Goal: Feedback & Contribution: Submit feedback/report problem

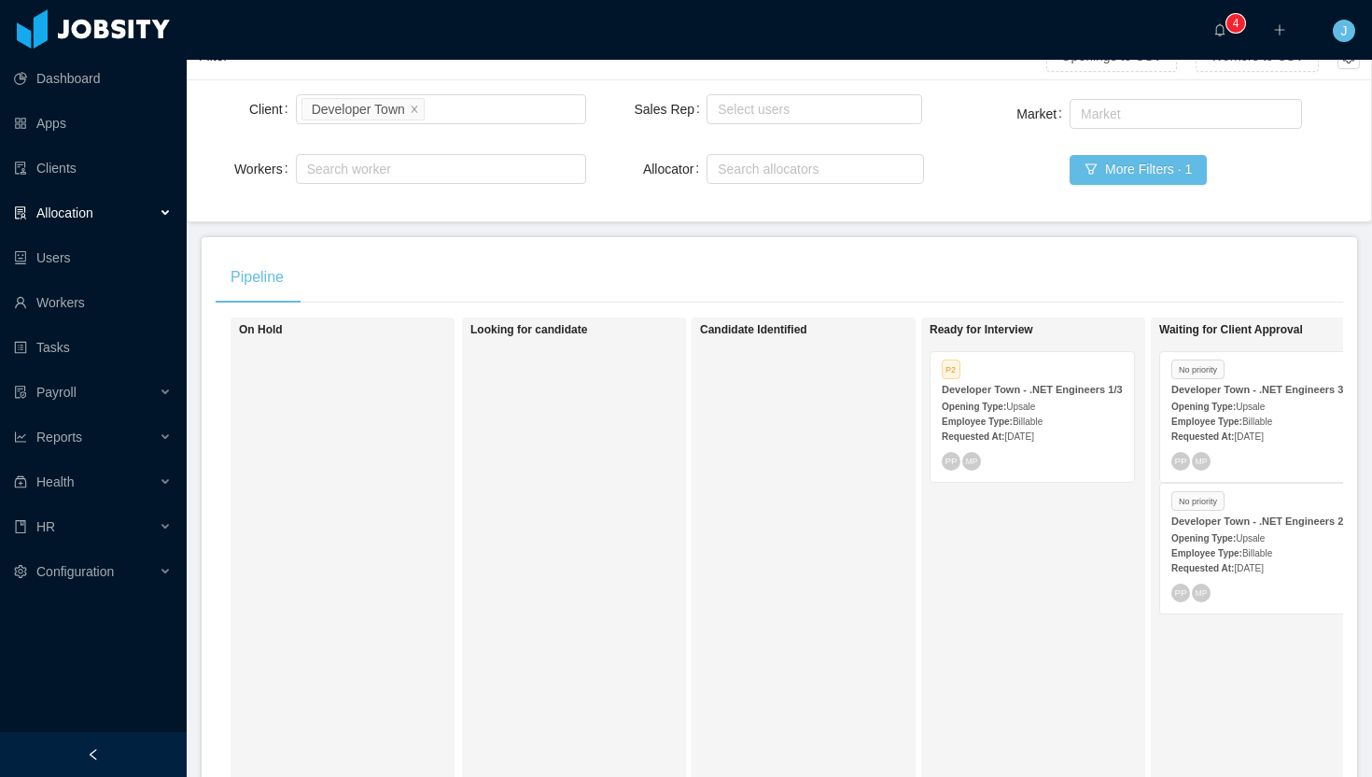
scroll to position [152, 0]
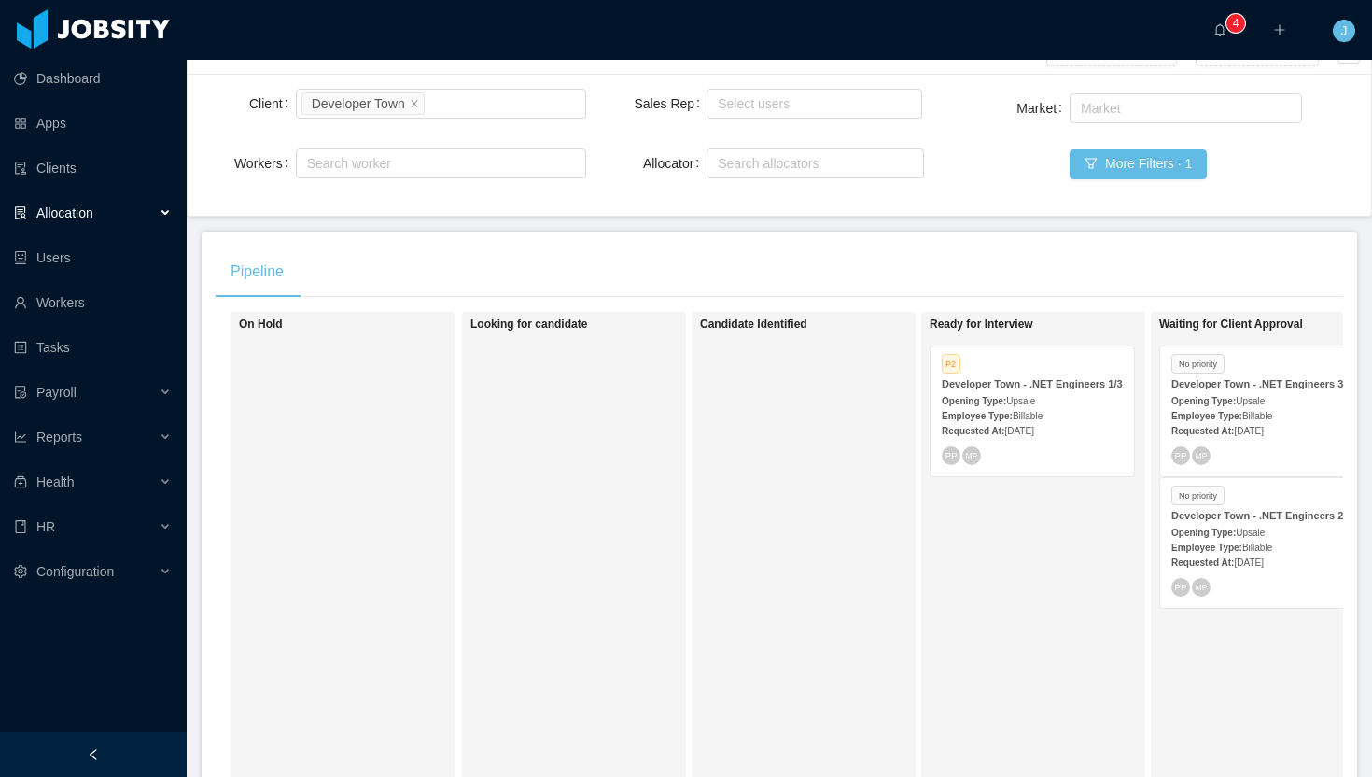
click at [1058, 410] on div "Opening Type: Upsale" at bounding box center [1032, 400] width 181 height 20
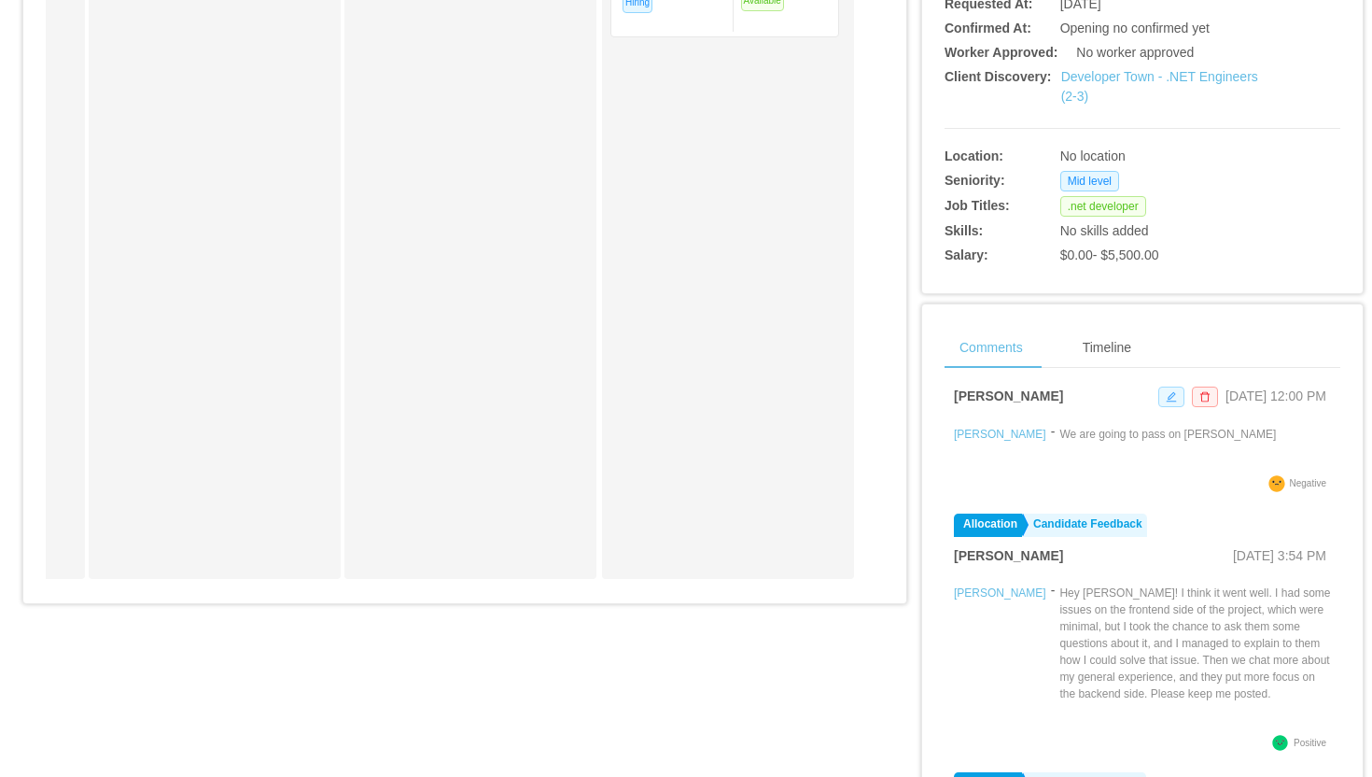
click at [1167, 397] on icon "icon: edit" at bounding box center [1172, 396] width 10 height 10
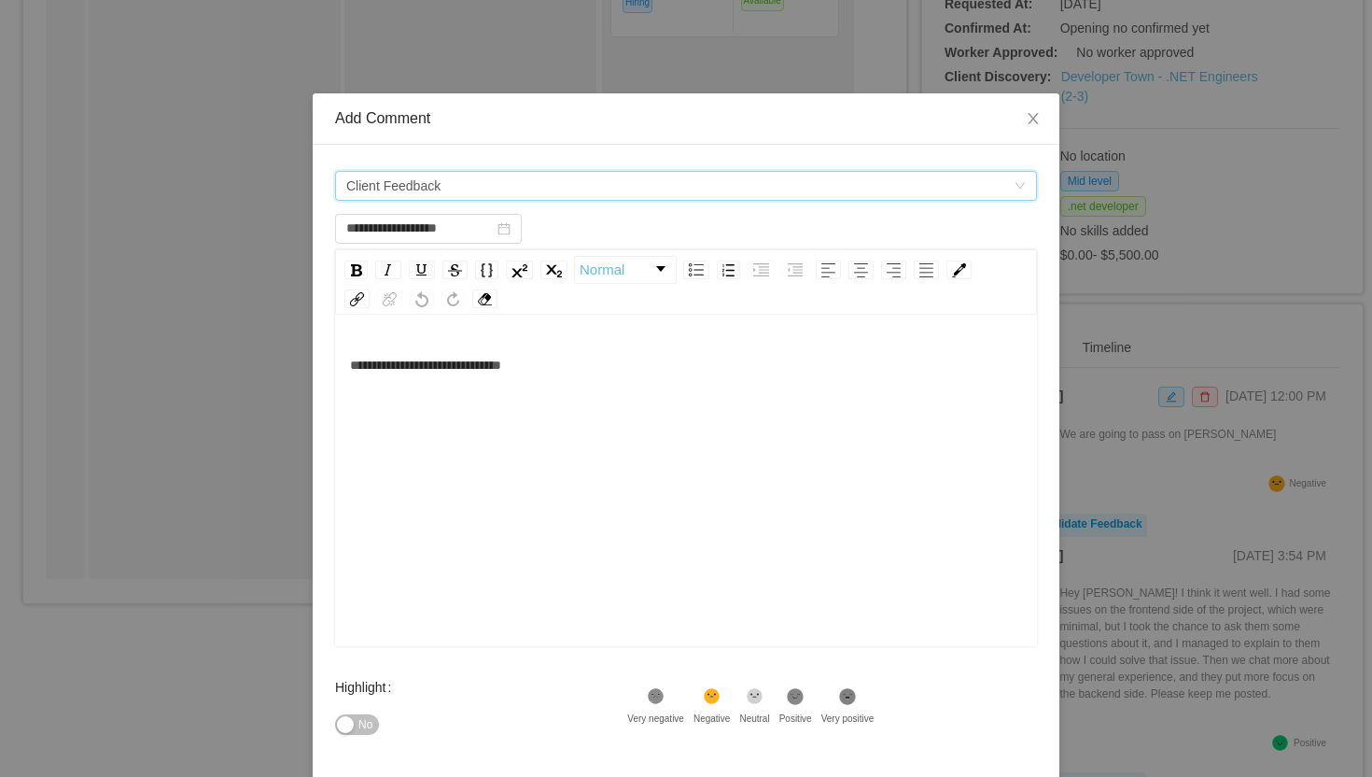
click at [566, 180] on div "Comment types Client Feedback" at bounding box center [679, 186] width 667 height 28
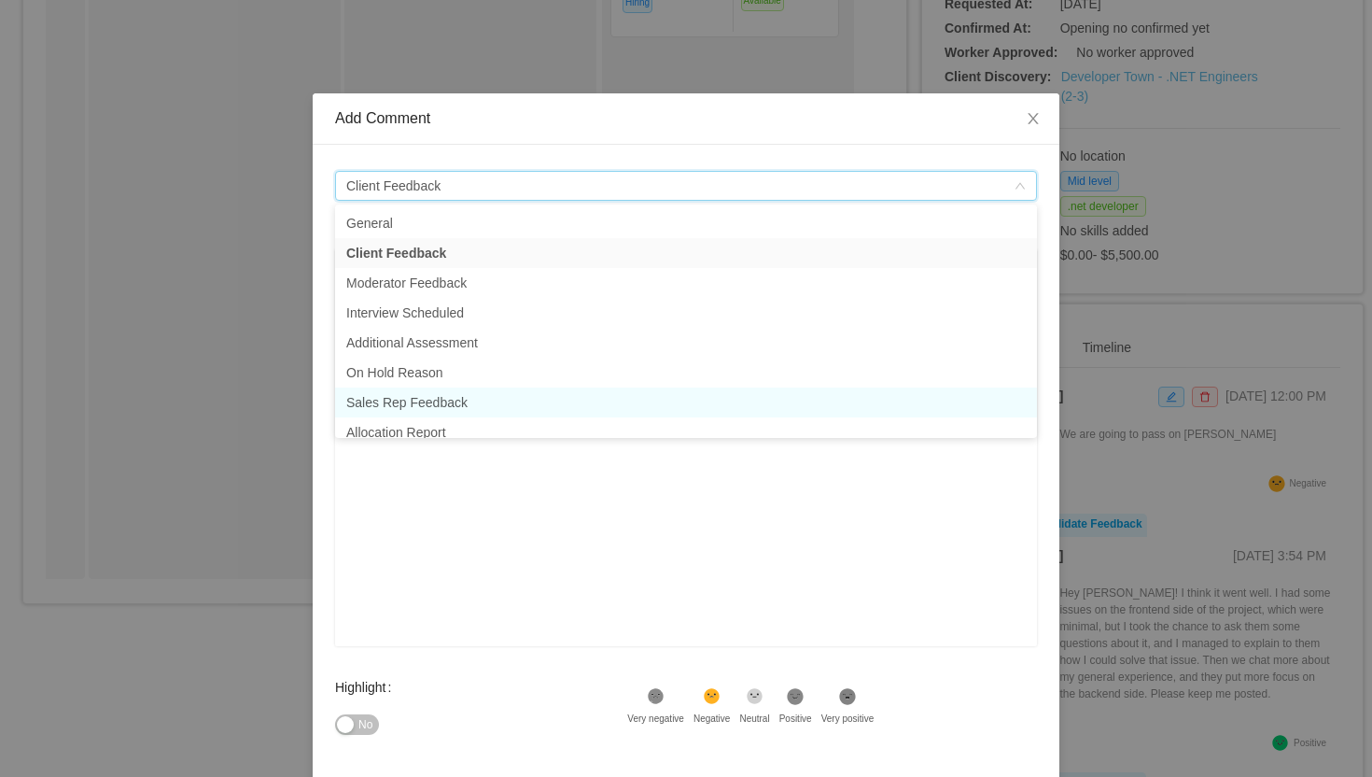
scroll to position [9, 0]
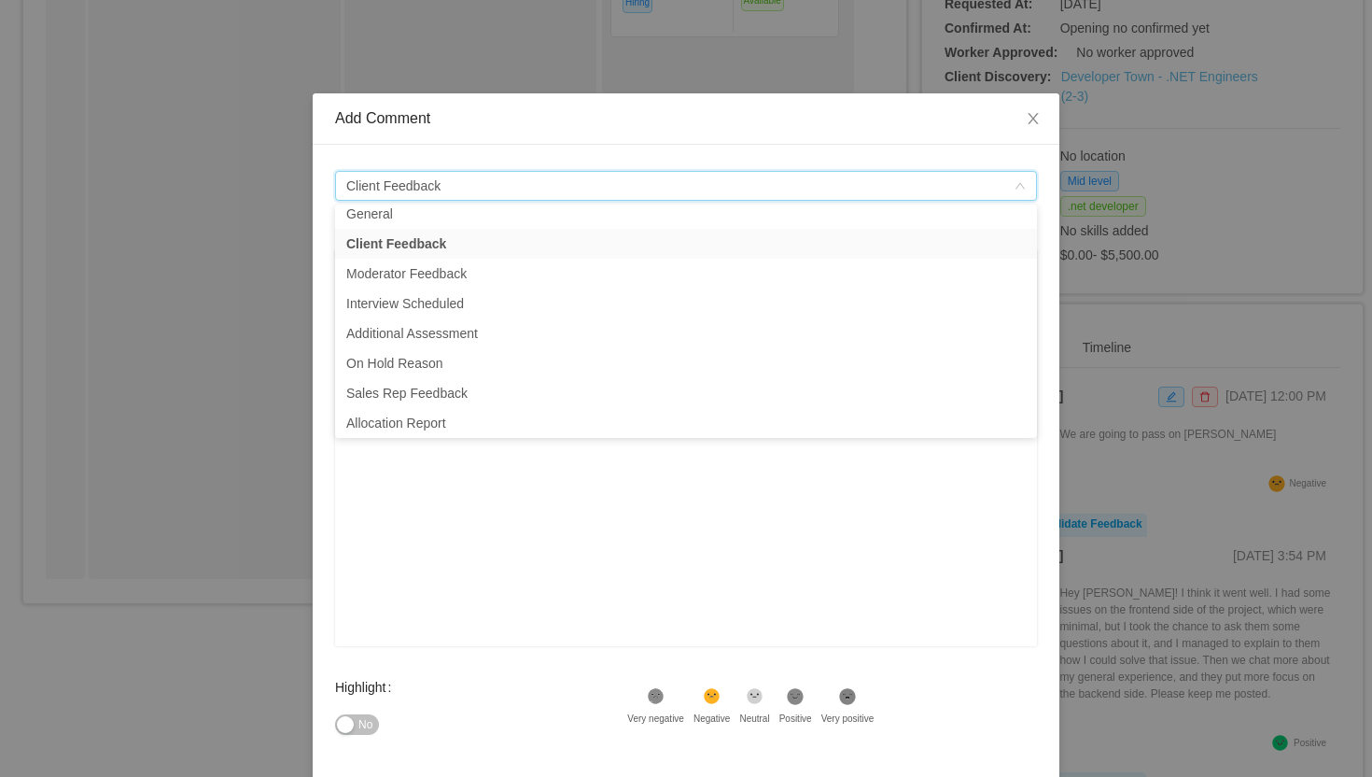
click at [523, 496] on div "**********" at bounding box center [686, 509] width 673 height 327
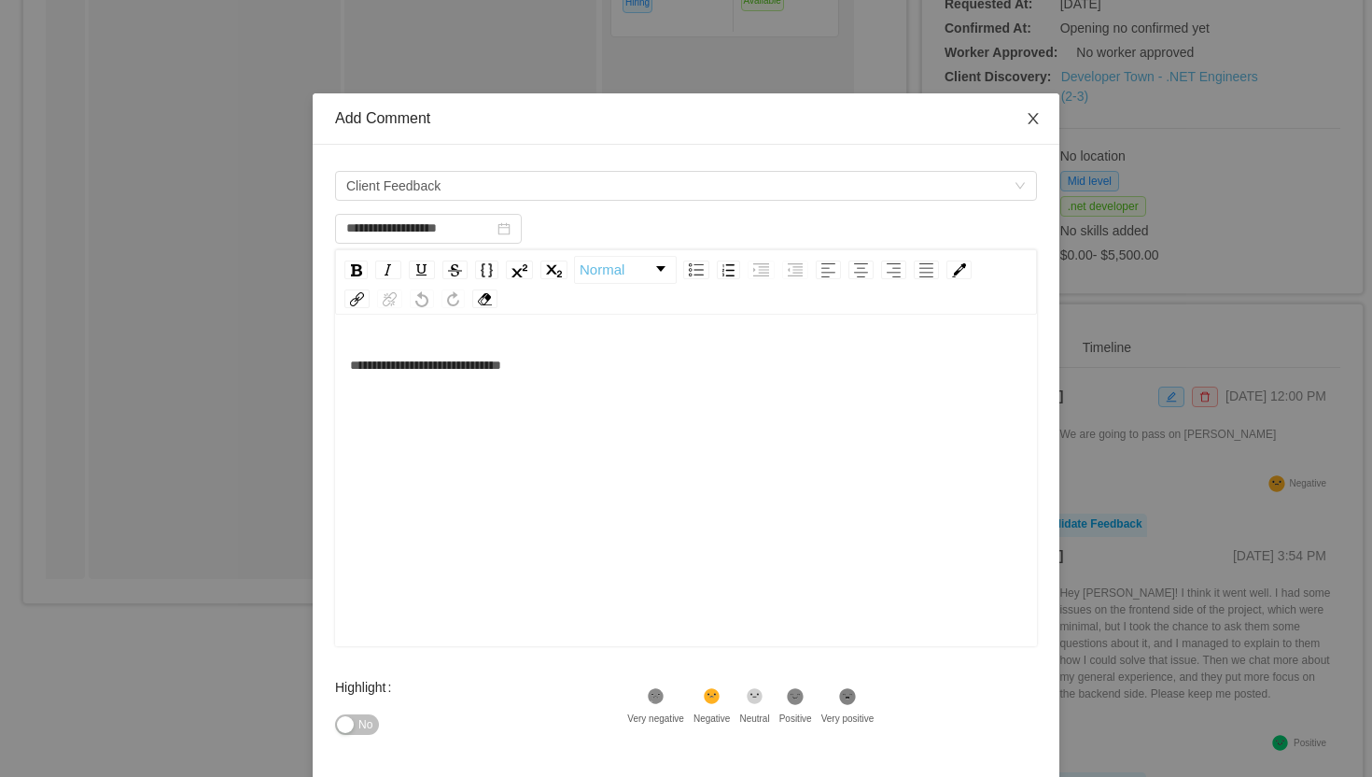
click at [1029, 120] on icon "icon: close" at bounding box center [1033, 118] width 15 height 15
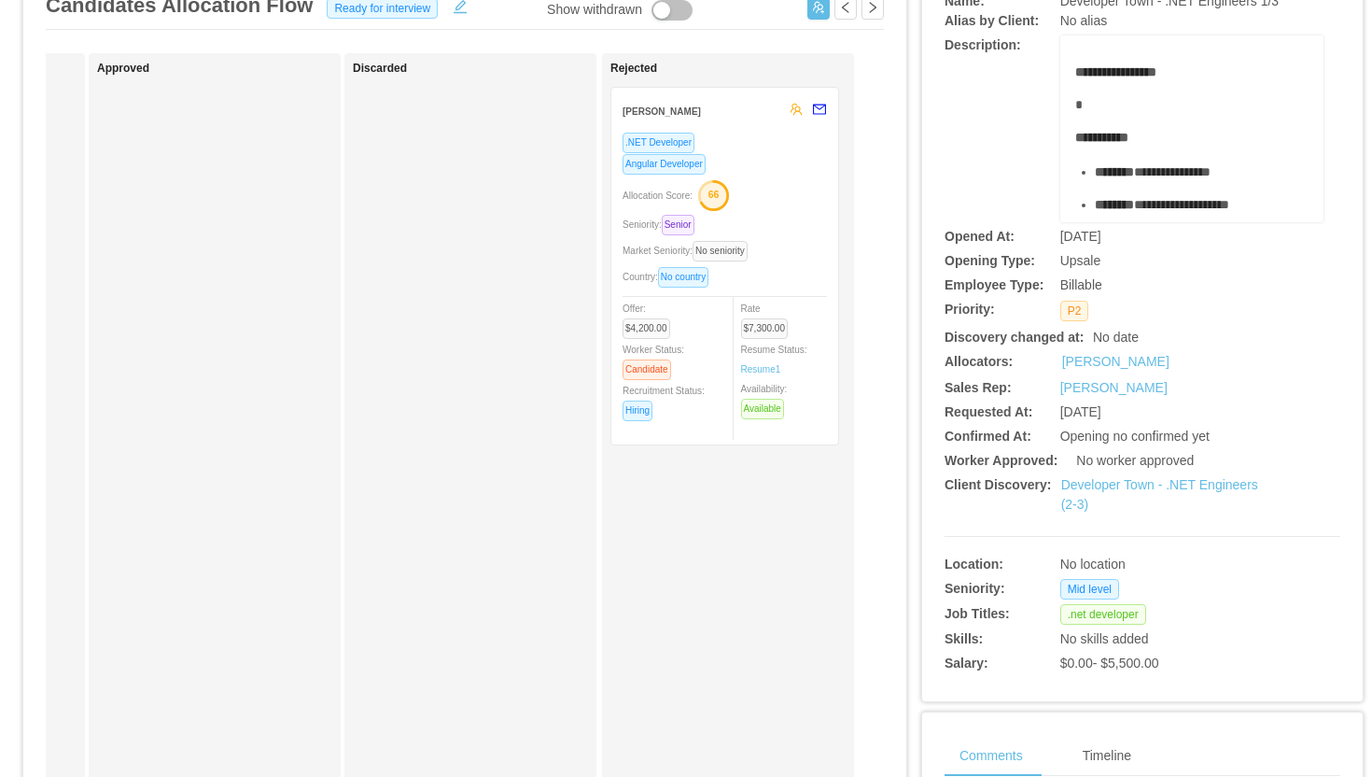
scroll to position [132, 0]
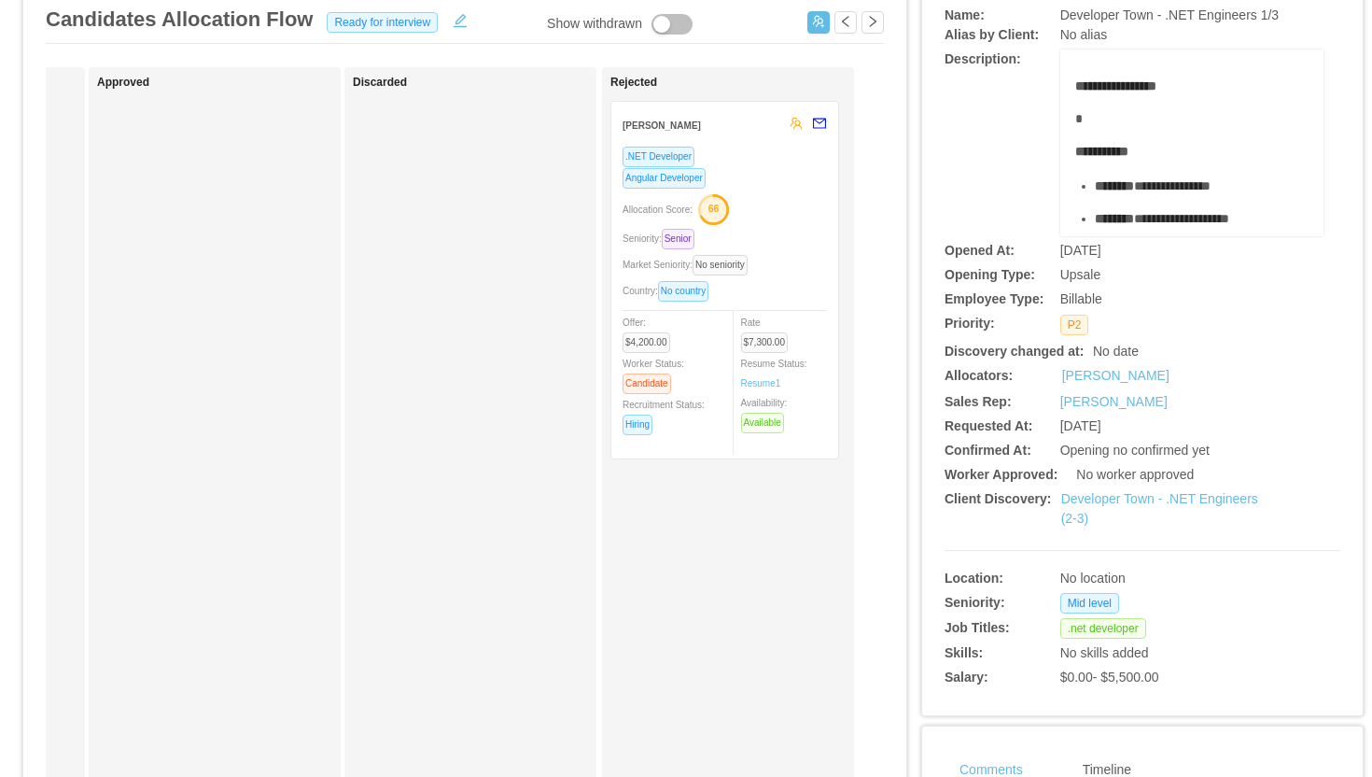
click at [786, 200] on div "Allocation Score: 66" at bounding box center [725, 208] width 204 height 30
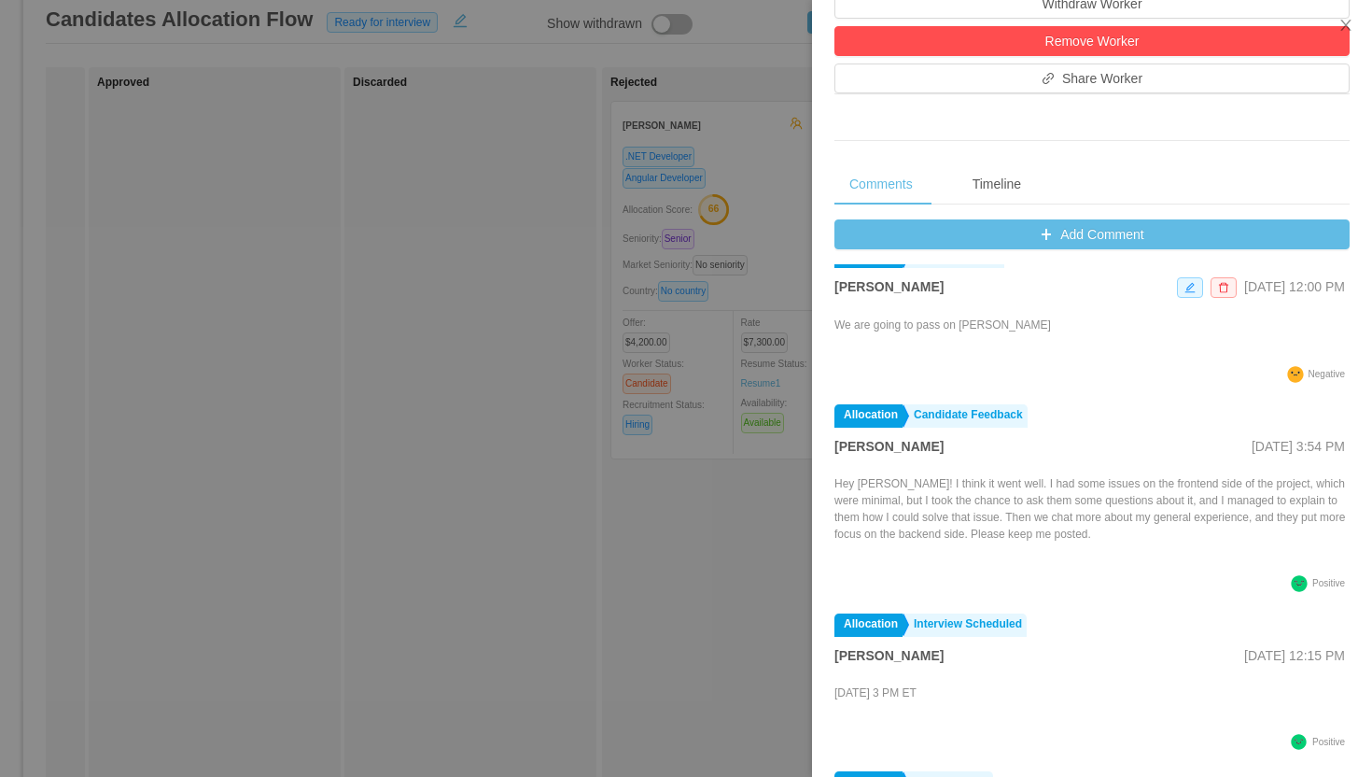
scroll to position [0, 0]
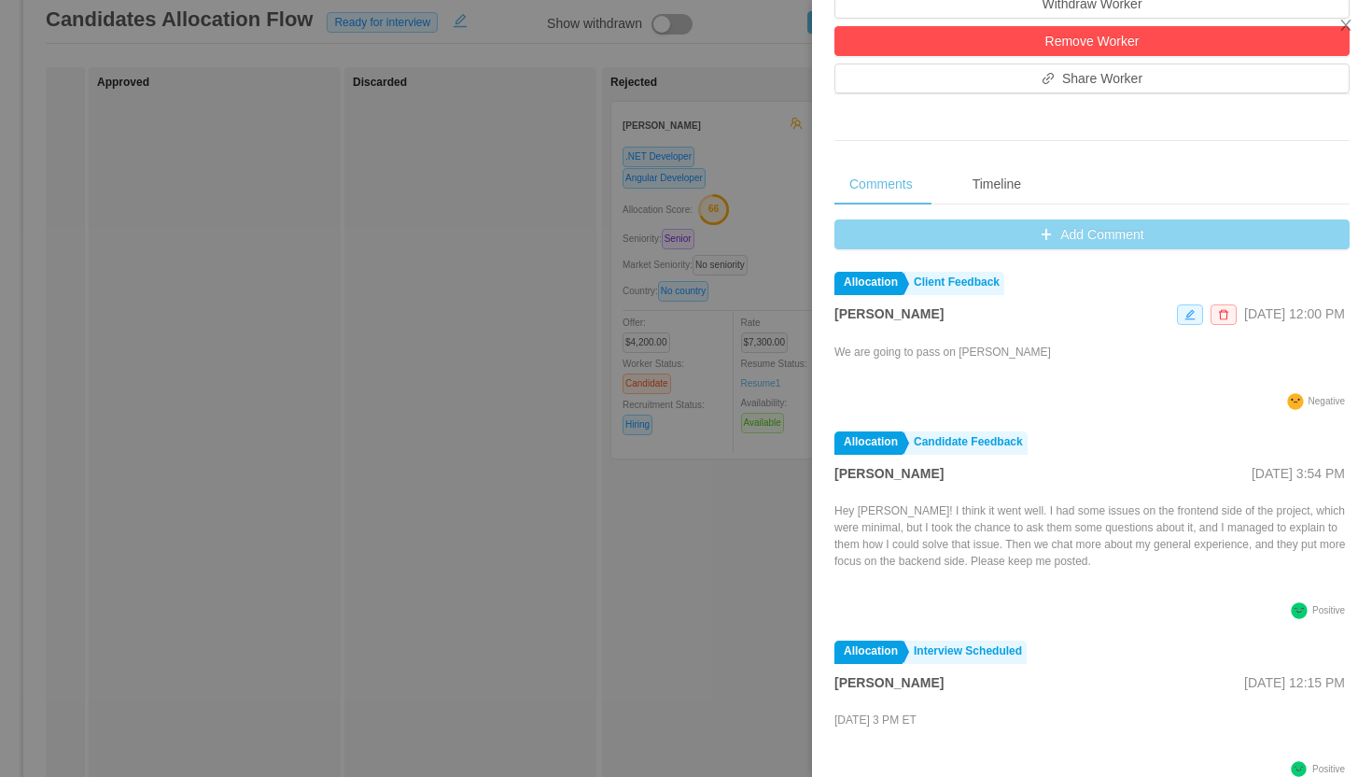
click at [1053, 231] on button "Add Comment" at bounding box center [1091, 234] width 515 height 30
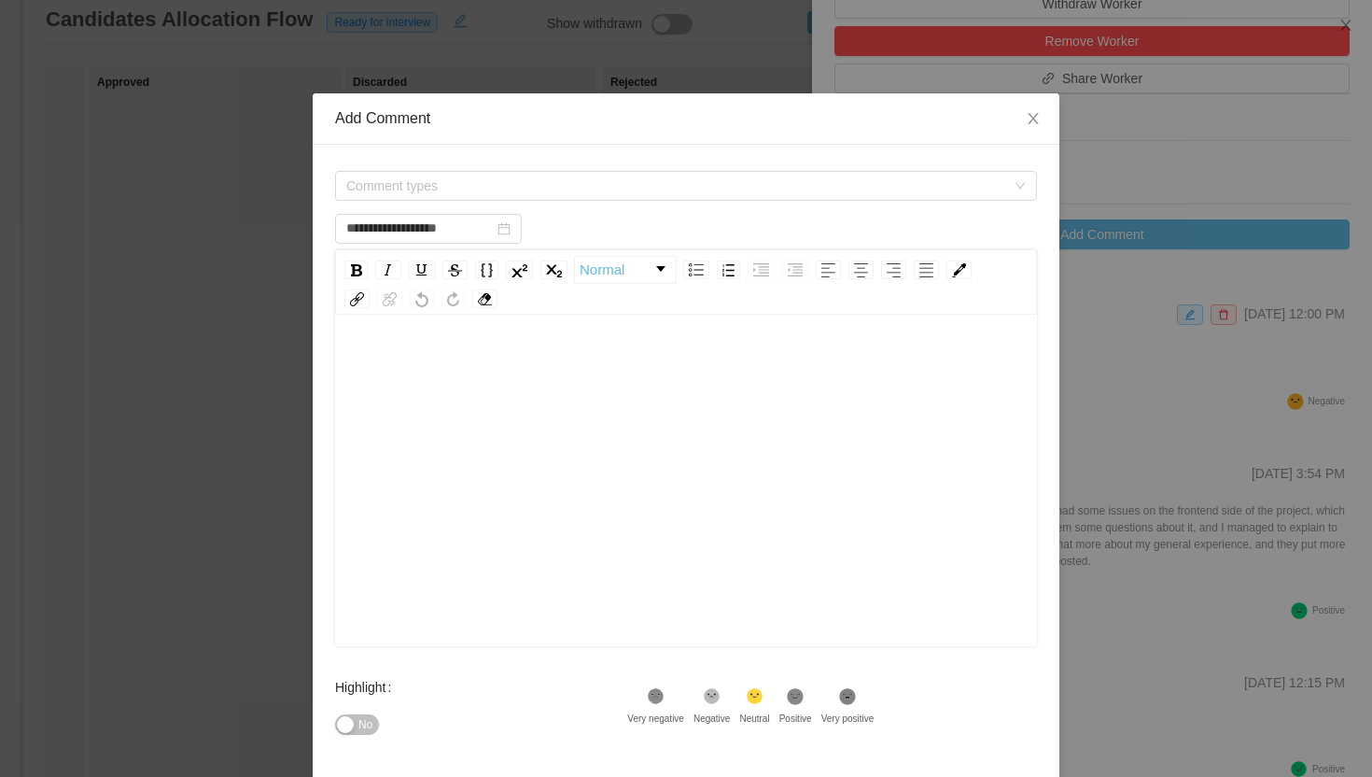
click at [721, 174] on span "Comment types" at bounding box center [679, 186] width 667 height 28
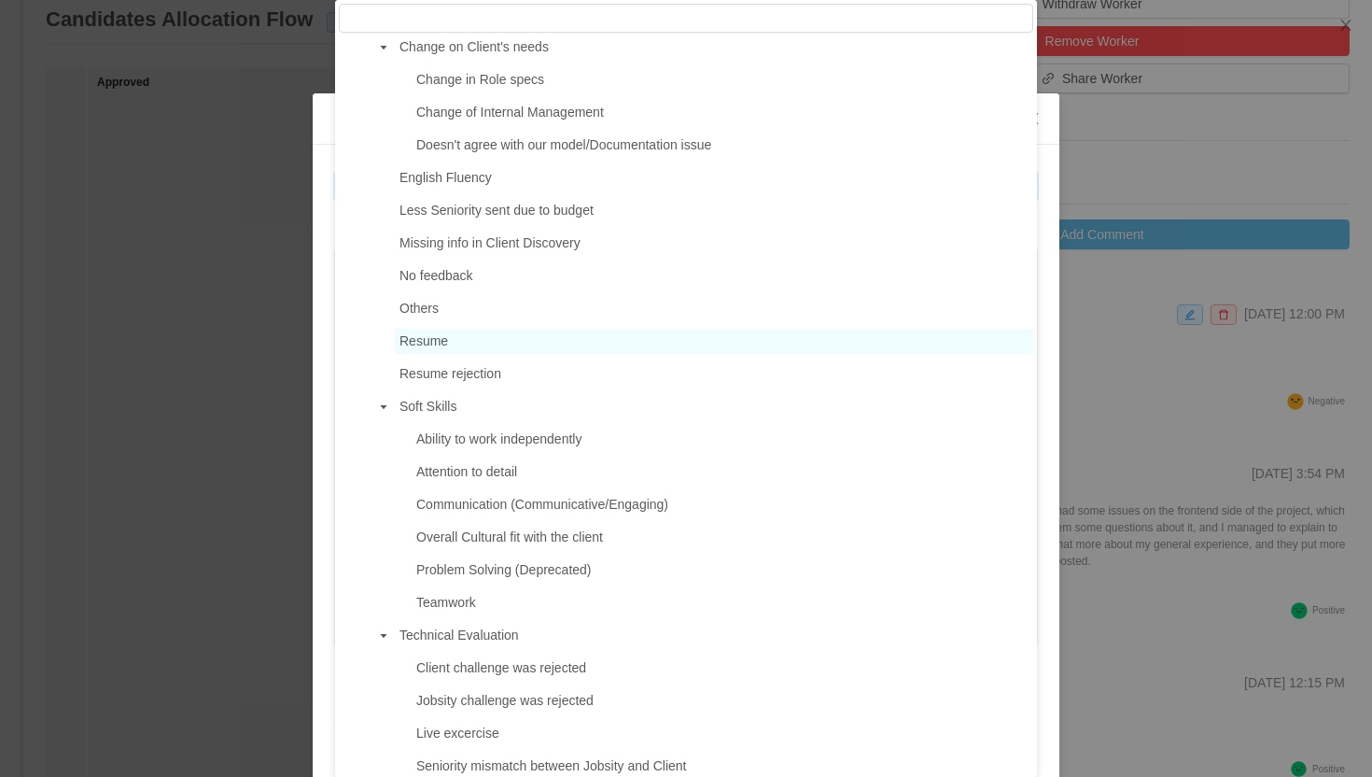
scroll to position [853, 0]
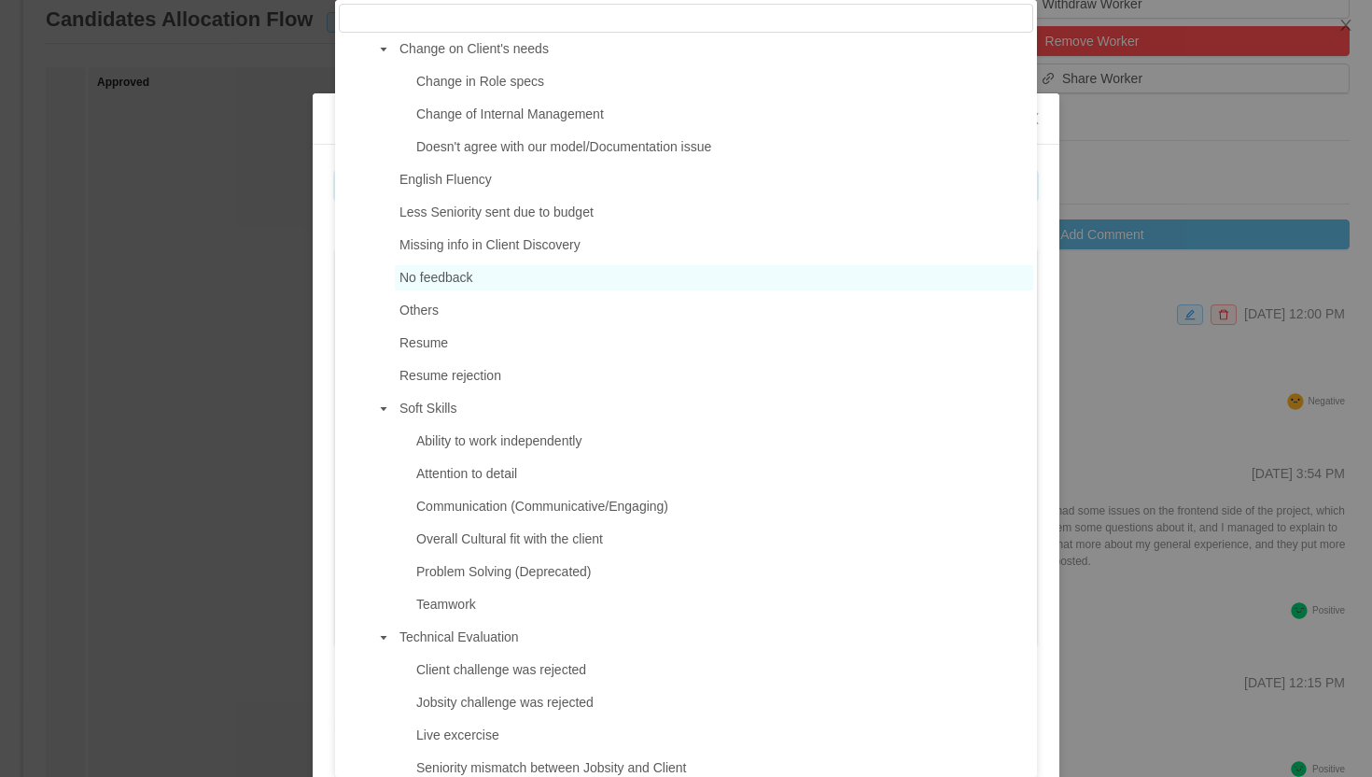
click at [462, 274] on span "No feedback" at bounding box center [436, 277] width 74 height 15
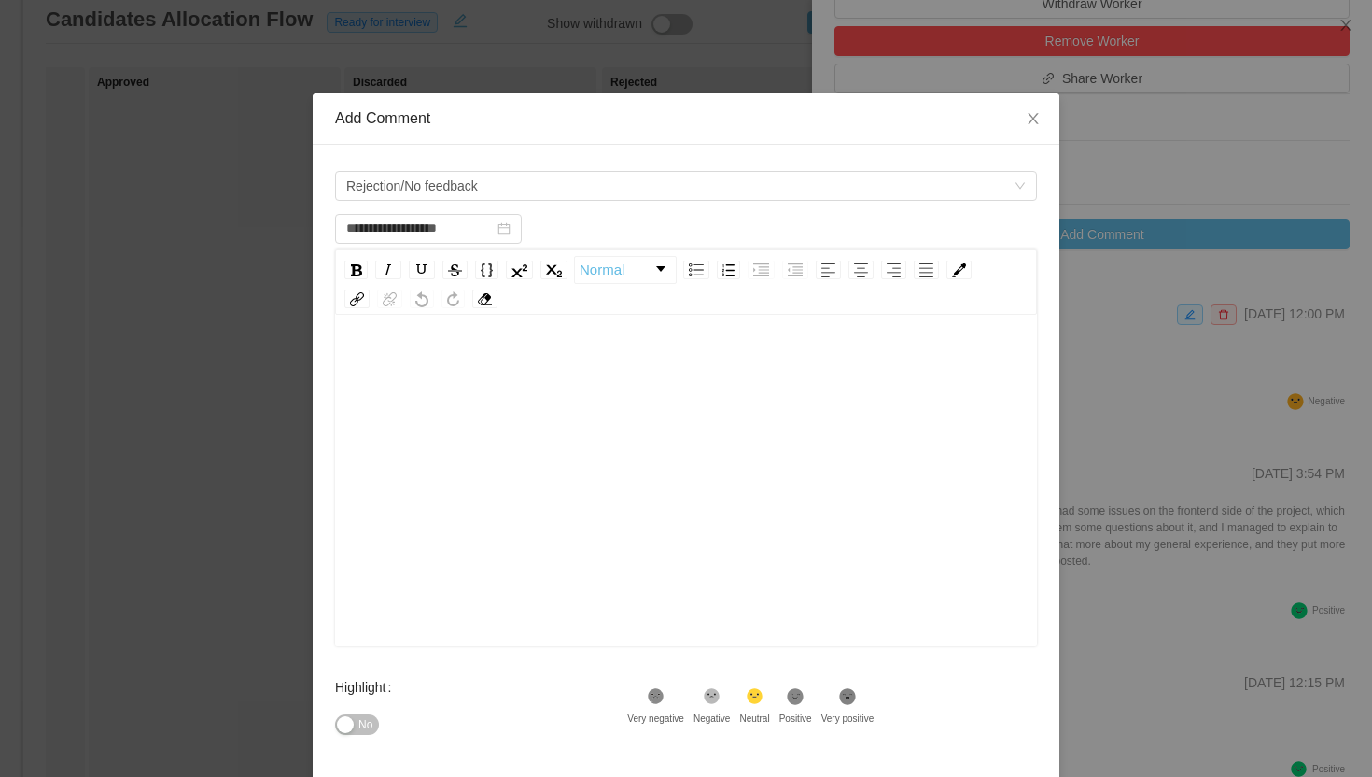
scroll to position [41, 0]
click at [597, 368] on div "rdw-editor" at bounding box center [686, 468] width 673 height 327
type input "**********"
click at [1030, 123] on icon "icon: close" at bounding box center [1033, 118] width 10 height 11
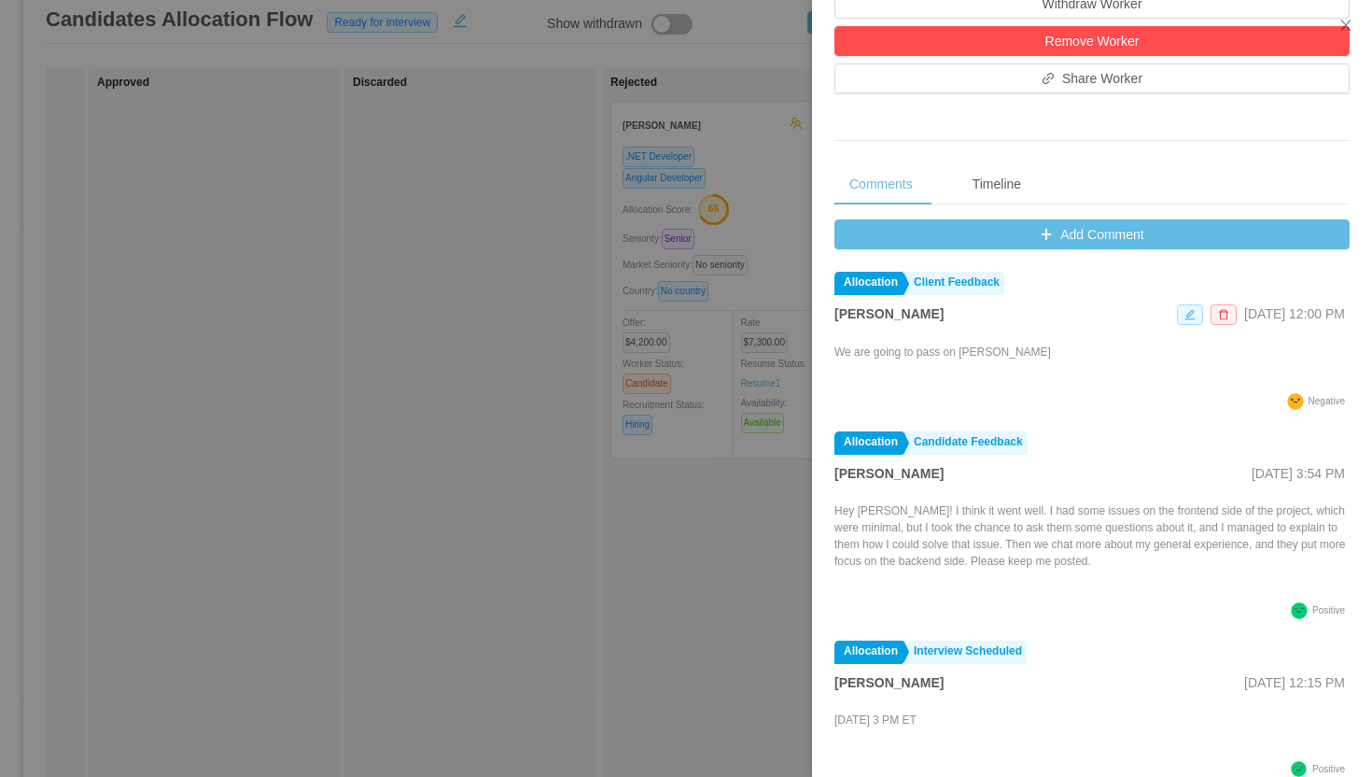
click at [1184, 315] on icon "icon: edit" at bounding box center [1189, 314] width 11 height 11
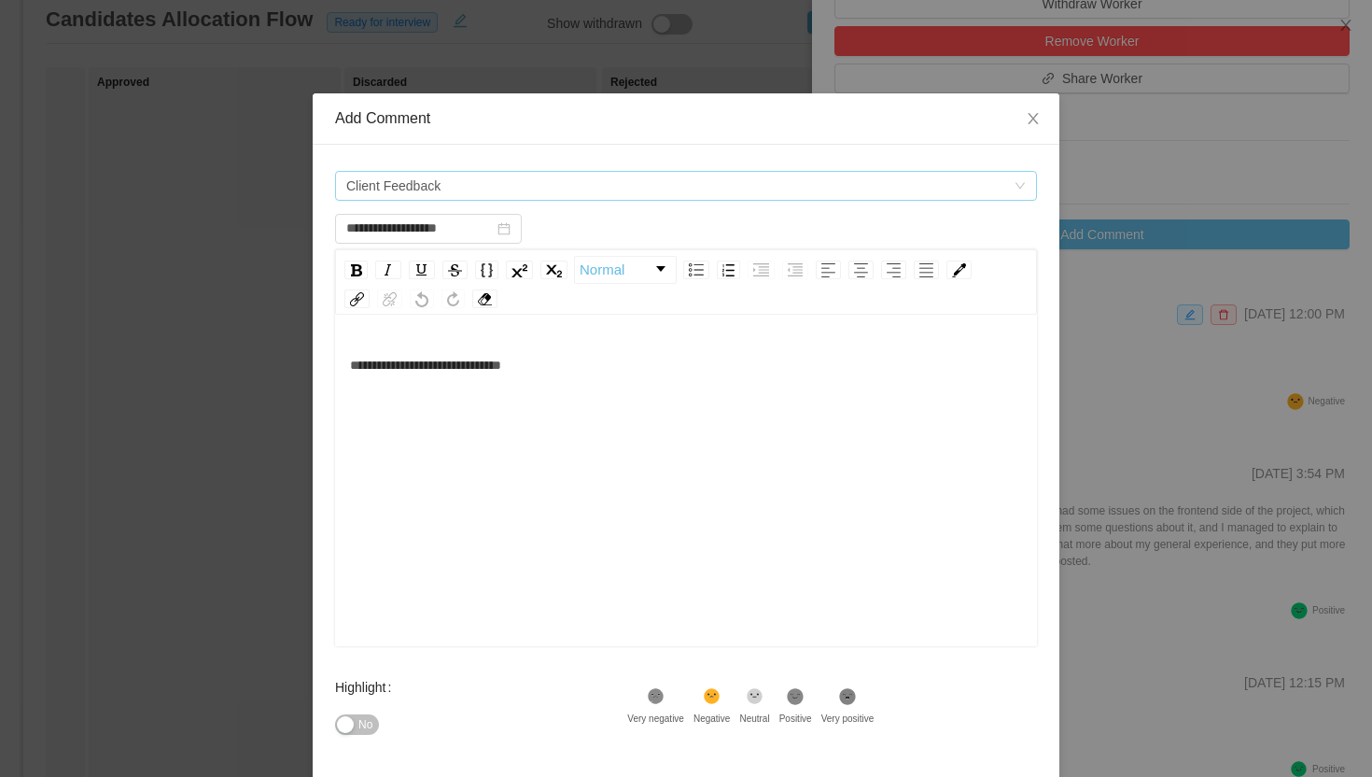
click at [686, 180] on span "Client Feedback" at bounding box center [679, 186] width 667 height 28
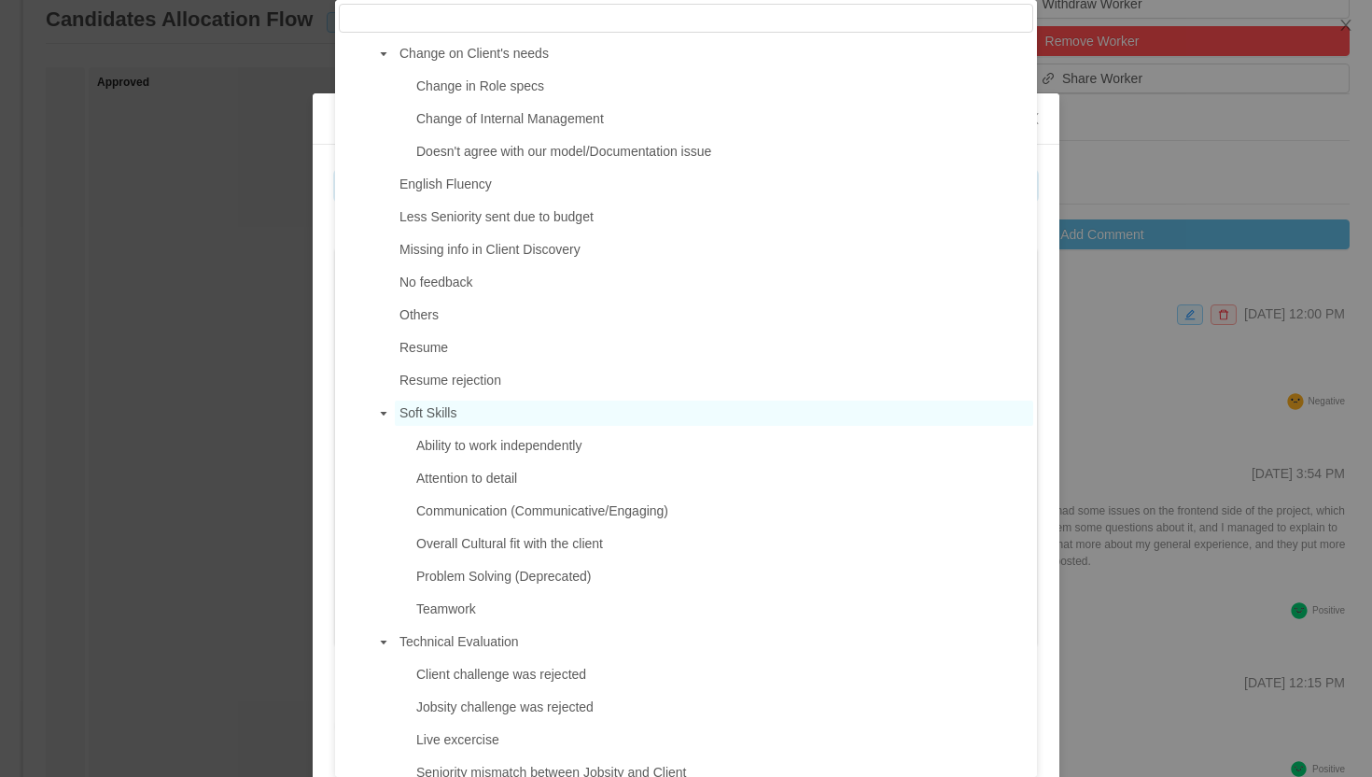
scroll to position [844, 0]
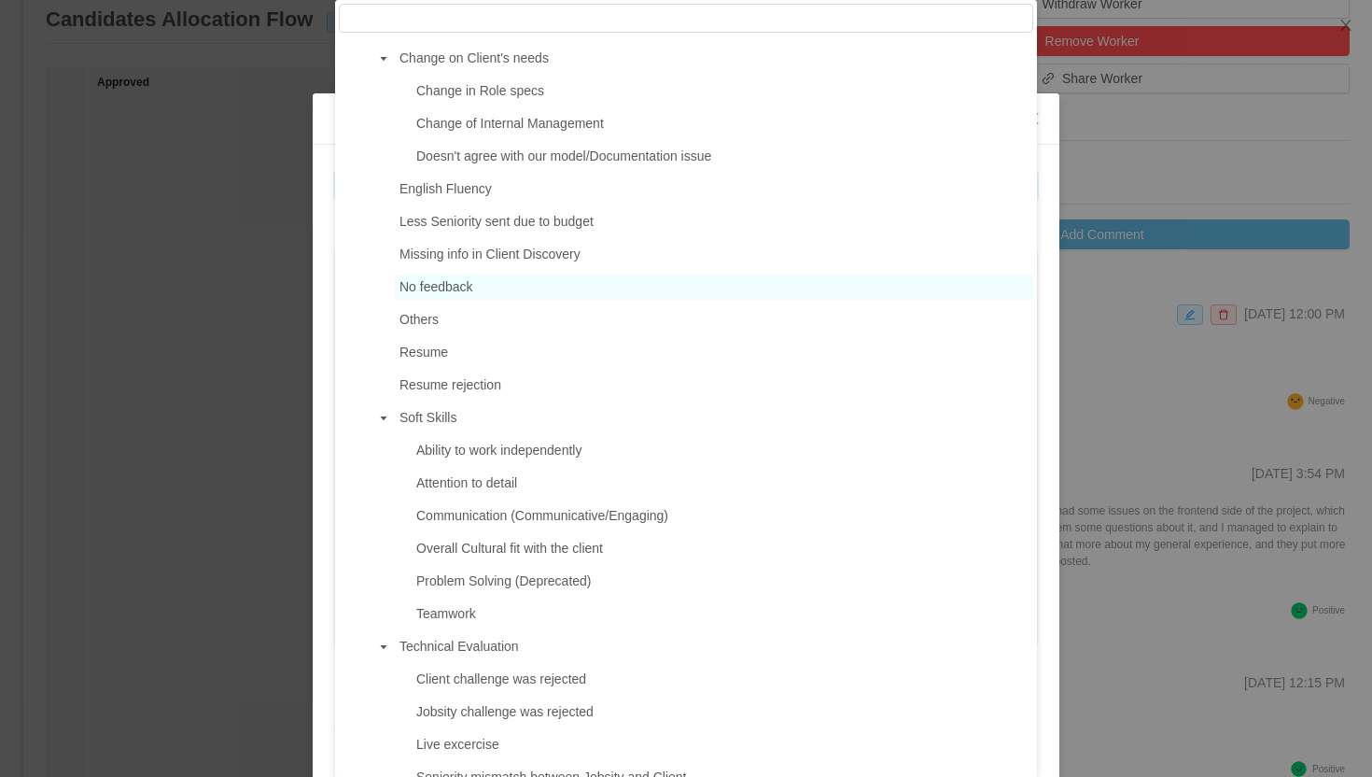
click at [554, 291] on span "No feedback" at bounding box center [714, 286] width 638 height 25
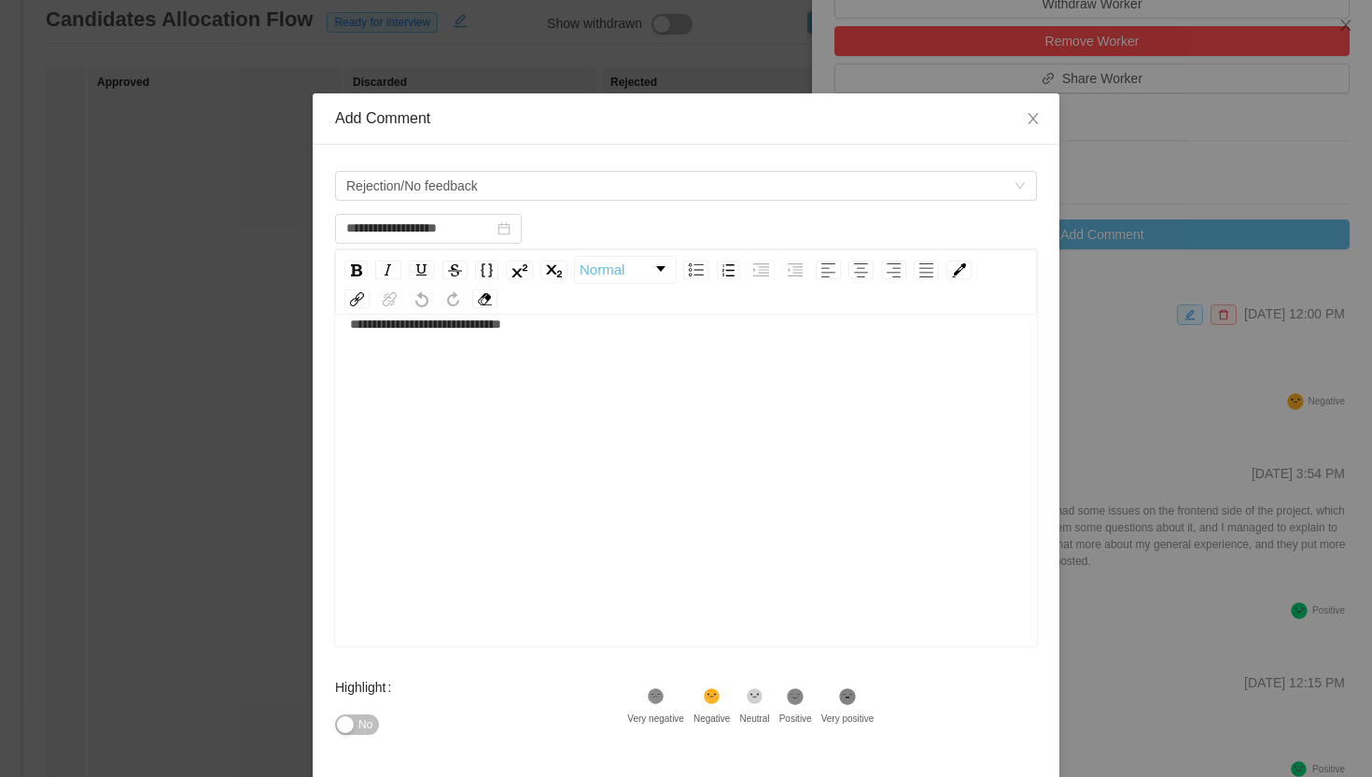
scroll to position [180, 0]
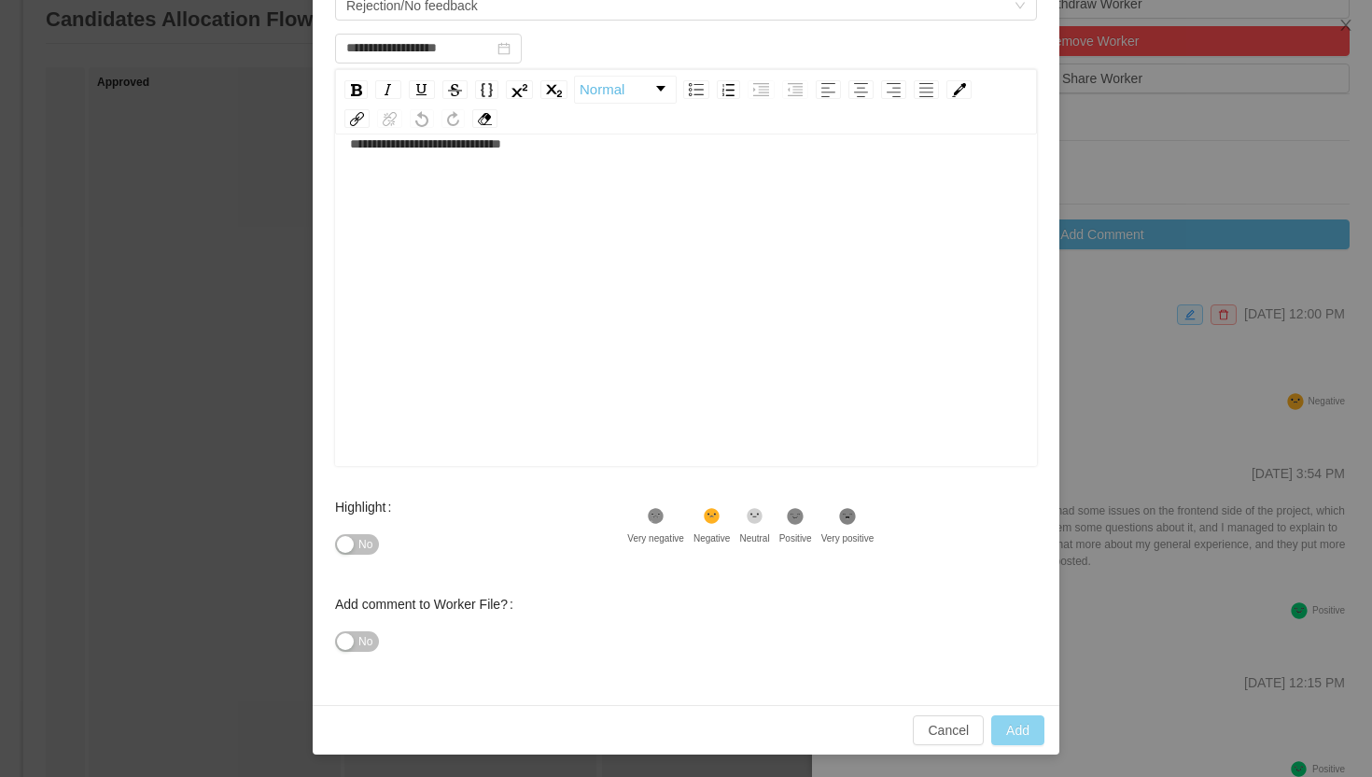
click at [1010, 724] on button "Add" at bounding box center [1017, 730] width 53 height 30
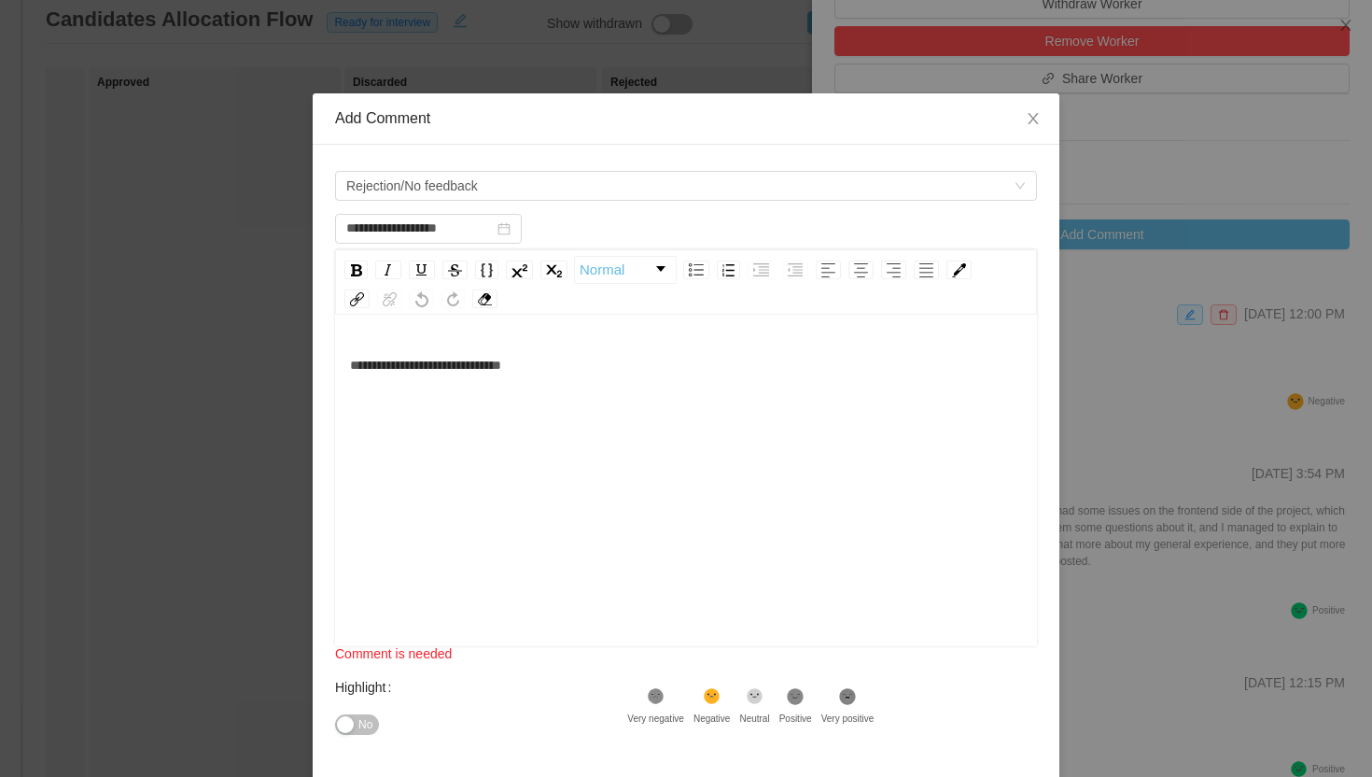
click at [567, 376] on div "**********" at bounding box center [686, 364] width 673 height 37
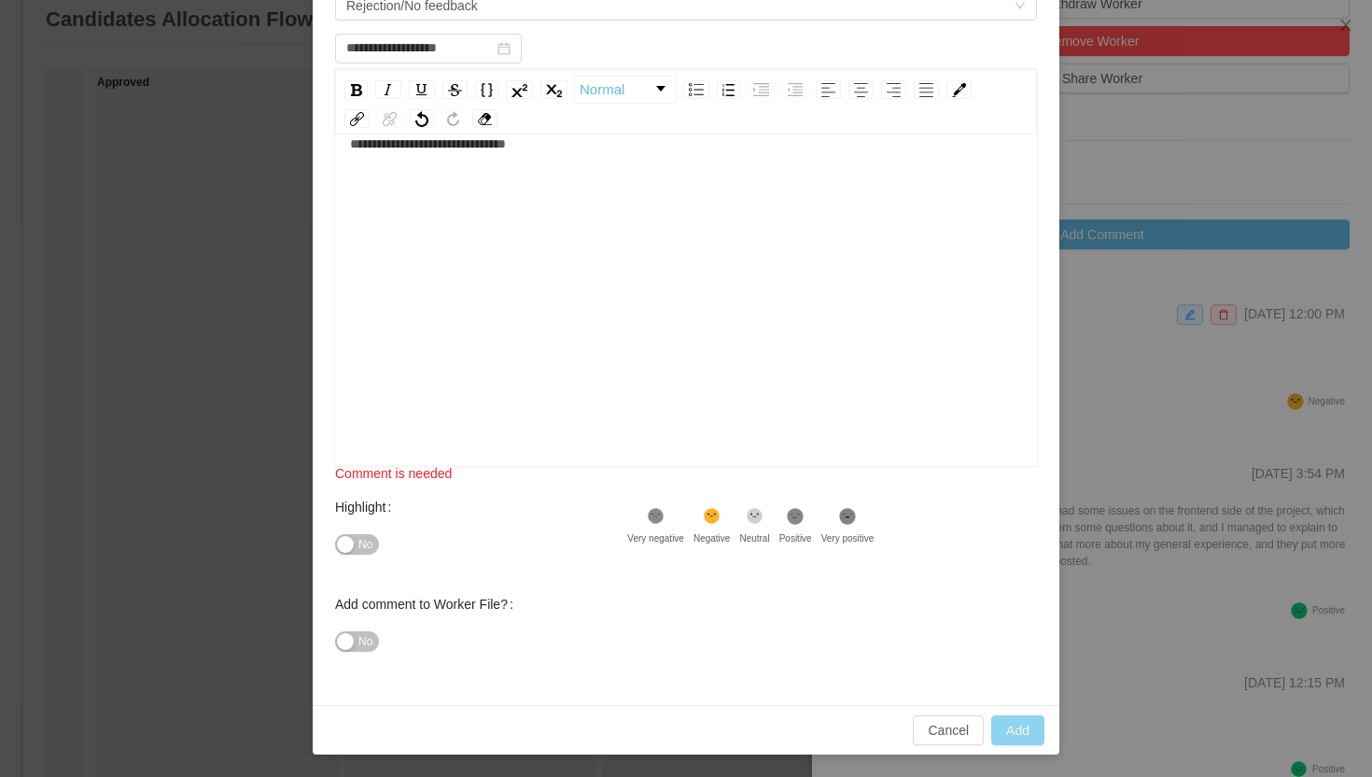
click at [1024, 729] on button "Add" at bounding box center [1017, 730] width 53 height 30
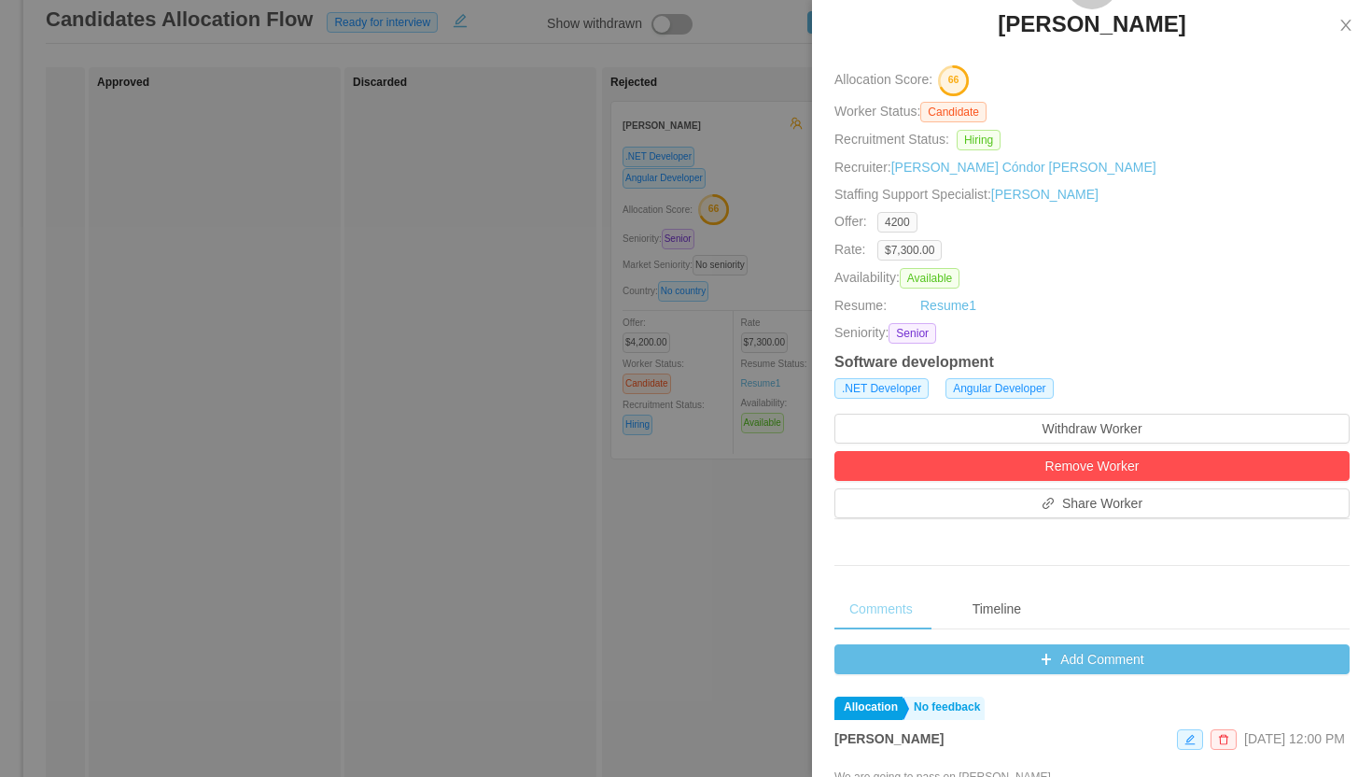
scroll to position [0, 0]
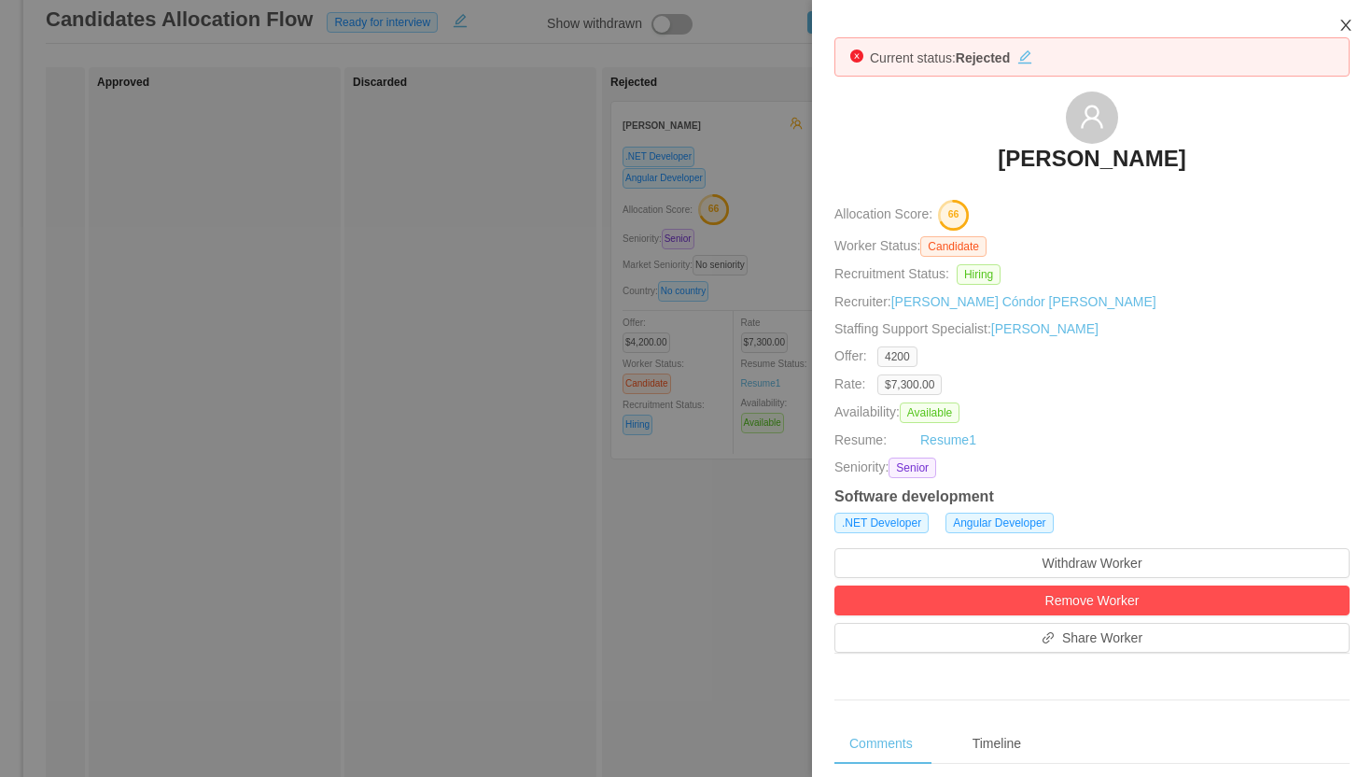
click at [1346, 23] on icon "icon: close" at bounding box center [1345, 25] width 15 height 15
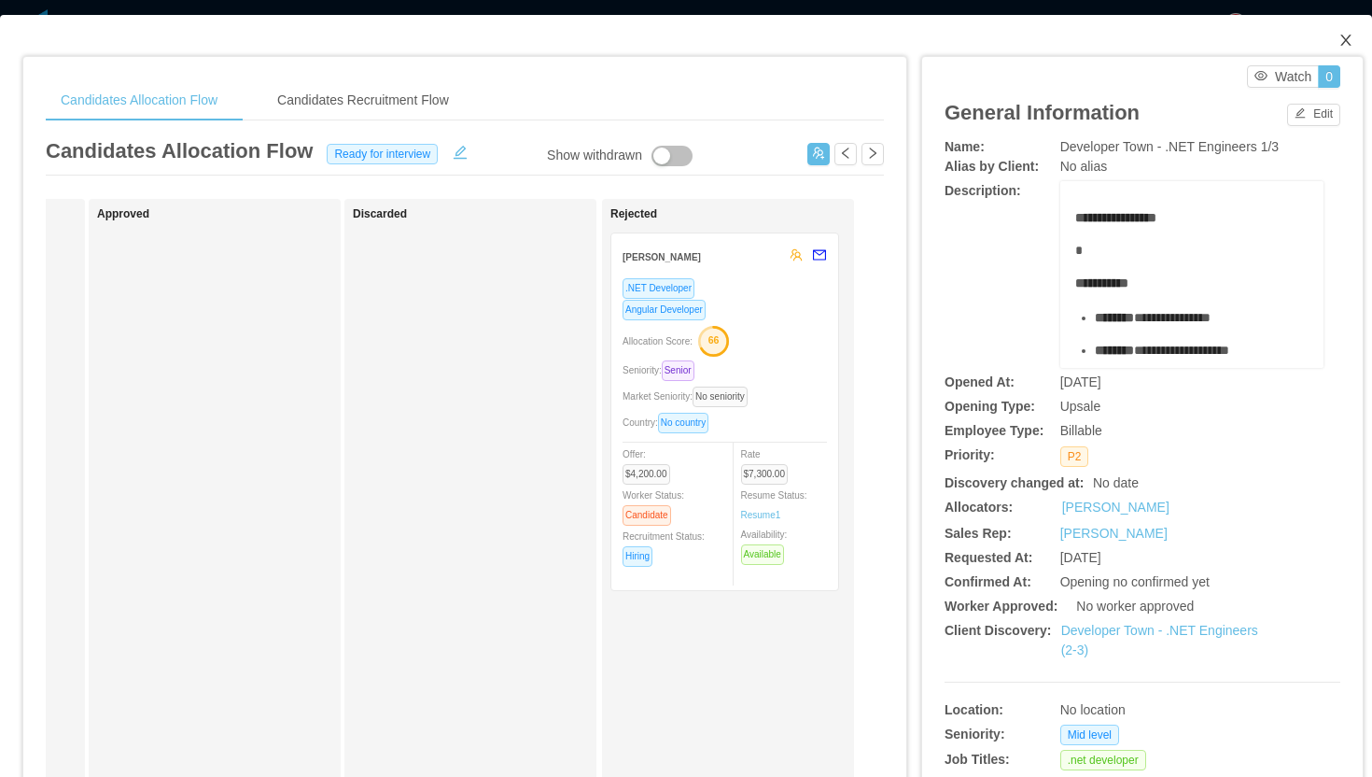
click at [1342, 39] on icon "icon: close" at bounding box center [1345, 40] width 15 height 15
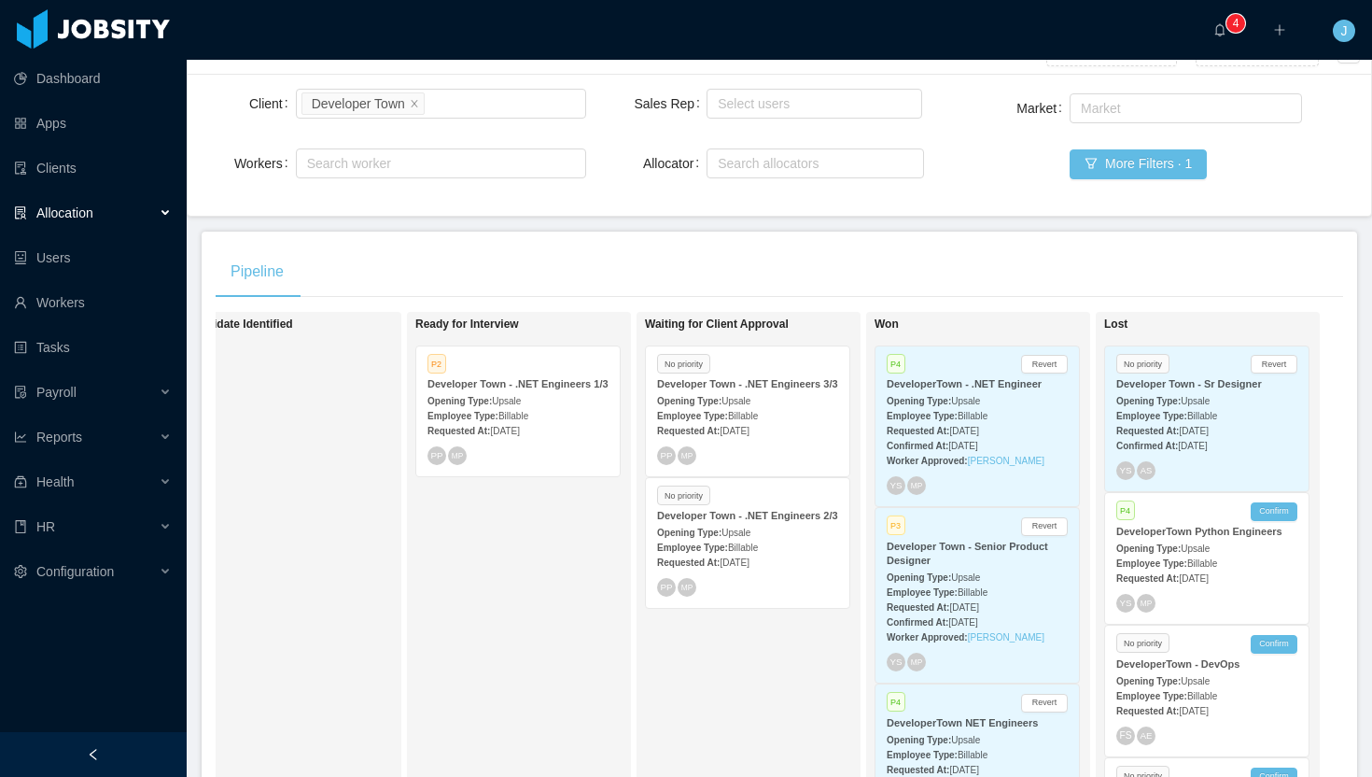
scroll to position [0, 521]
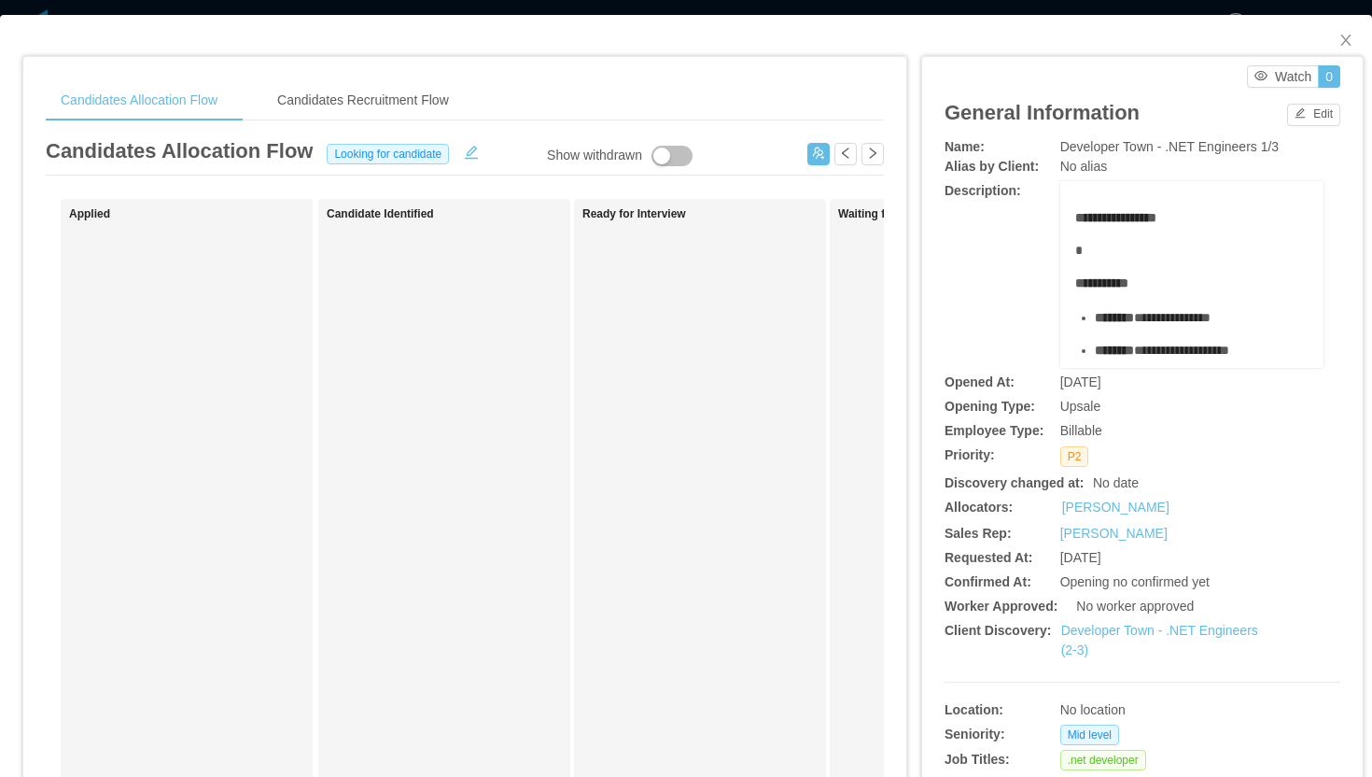
scroll to position [0, 717]
